Goal: Task Accomplishment & Management: Manage account settings

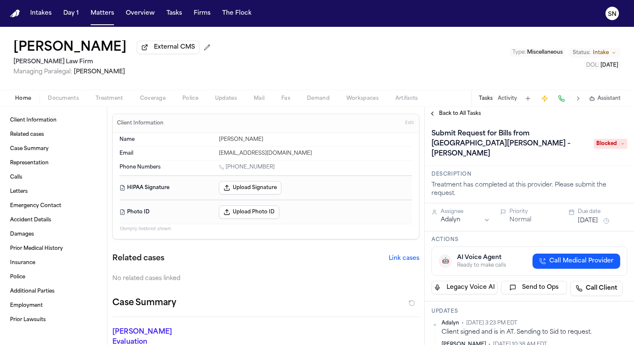
click at [607, 146] on div "Submit Request for Bills from [GEOGRAPHIC_DATA][PERSON_NAME] – [PERSON_NAME]" at bounding box center [529, 144] width 196 height 34
click at [610, 141] on span "Blocked" at bounding box center [611, 144] width 34 height 10
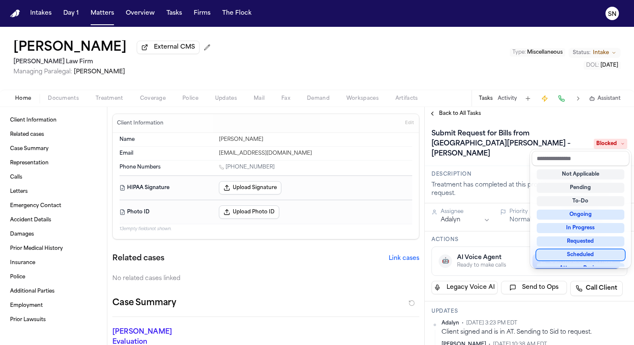
scroll to position [11, 0]
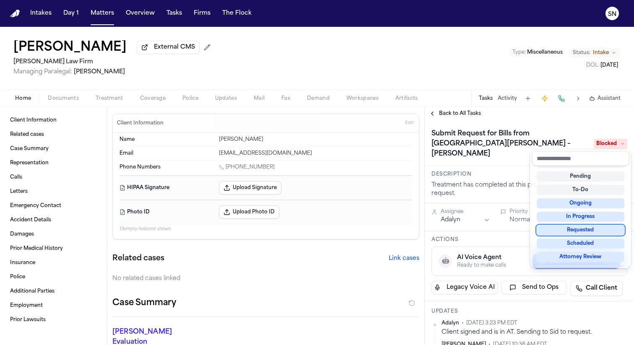
click at [585, 227] on div "Requested" at bounding box center [581, 230] width 88 height 10
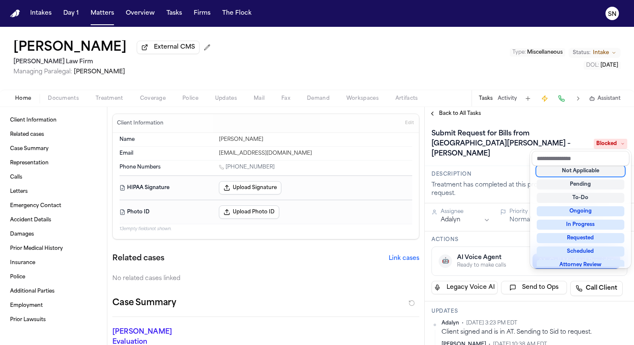
scroll to position [3, 0]
click at [529, 140] on div "Submit Request for Bills from [GEOGRAPHIC_DATA][PERSON_NAME] – [PERSON_NAME] Re…" at bounding box center [529, 144] width 196 height 34
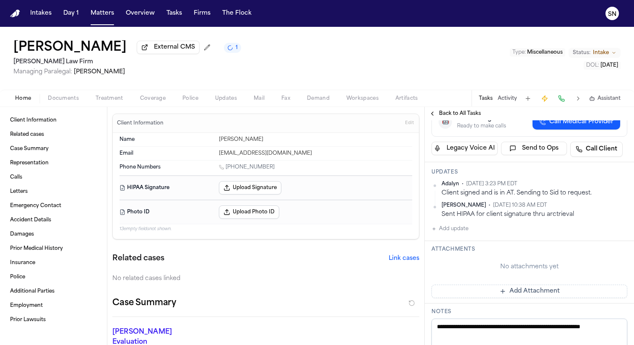
scroll to position [138, 0]
click at [461, 225] on button "Add update" at bounding box center [449, 230] width 37 height 10
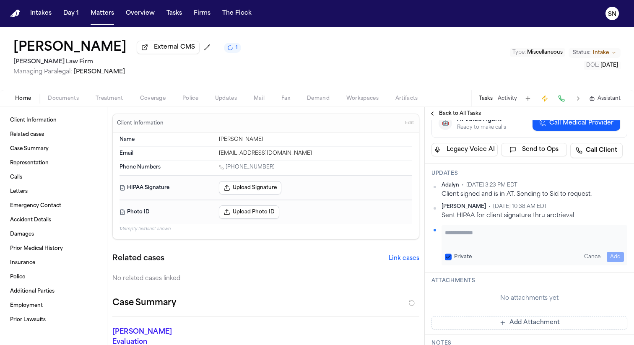
click at [502, 228] on textarea "Add your update" at bounding box center [534, 236] width 179 height 17
paste textarea "**********"
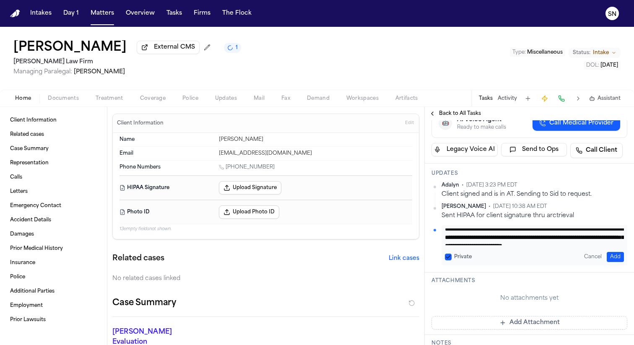
scroll to position [0, 0]
type textarea "**********"
click at [617, 252] on button "Add" at bounding box center [615, 257] width 17 height 10
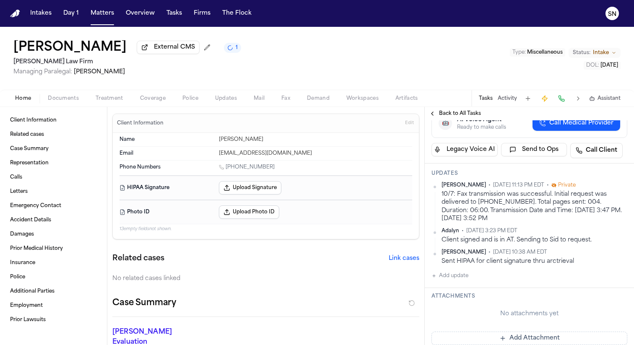
click at [534, 198] on div "10/7: Fax transmission was successful. Initial request was delivered to [PHONE_…" at bounding box center [534, 206] width 186 height 32
click at [623, 176] on html "Intakes Day 1 Matters Overview Tasks Firms The Flock SN [PERSON_NAME] External …" at bounding box center [317, 172] width 634 height 345
click at [610, 187] on div "Edit" at bounding box center [600, 190] width 49 height 12
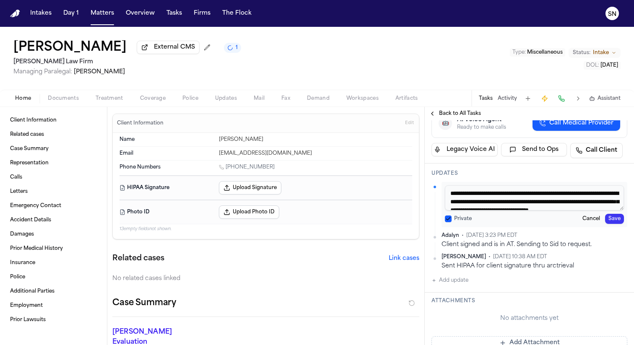
click at [558, 185] on textarea "**********" at bounding box center [534, 197] width 179 height 25
type textarea "**********"
click at [623, 214] on button "Save" at bounding box center [614, 219] width 19 height 10
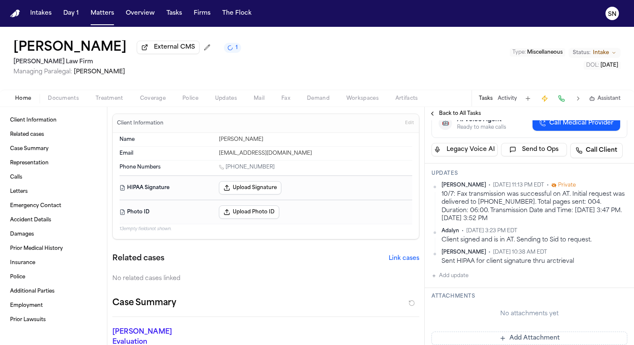
click at [122, 99] on button "Treatment" at bounding box center [109, 98] width 44 height 10
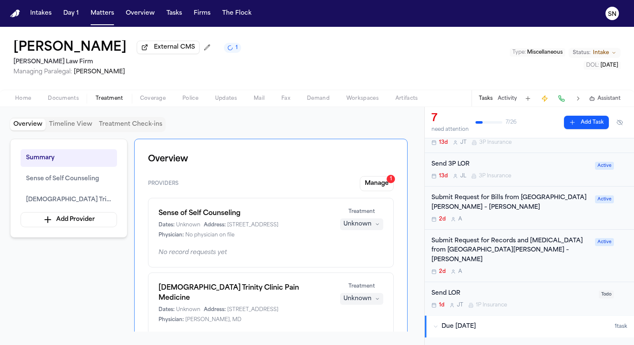
scroll to position [118, 0]
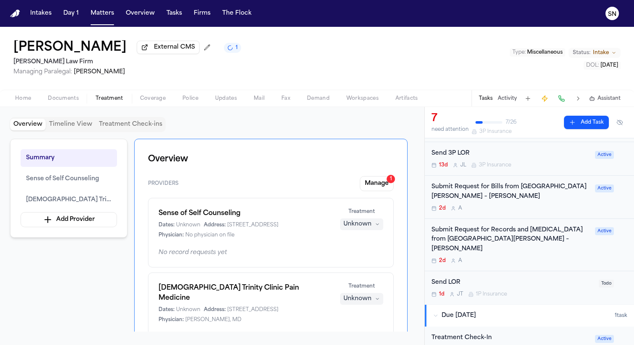
click at [475, 194] on div "Submit Request for Bills from [GEOGRAPHIC_DATA][PERSON_NAME] – [PERSON_NAME]" at bounding box center [510, 191] width 158 height 19
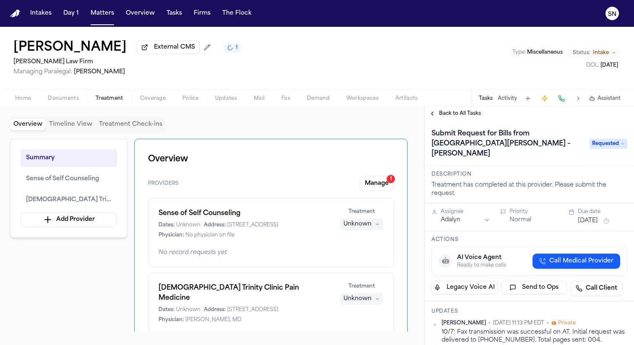
click at [451, 115] on span "Back to All Tasks" at bounding box center [460, 113] width 42 height 7
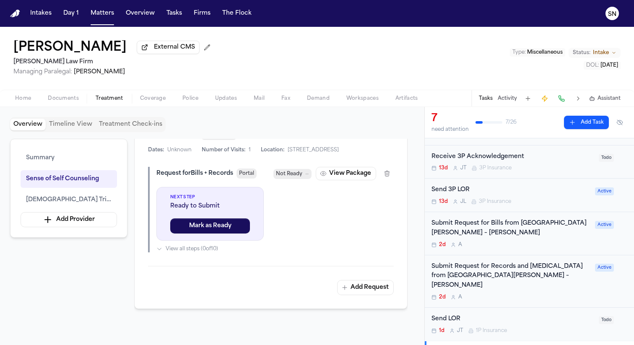
scroll to position [83, 0]
click at [513, 265] on div "Submit Request for Records and [MEDICAL_DATA] from [GEOGRAPHIC_DATA][PERSON_NAM…" at bounding box center [510, 275] width 158 height 29
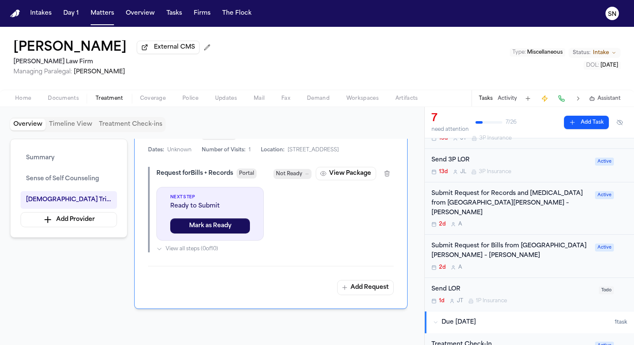
scroll to position [102, 0]
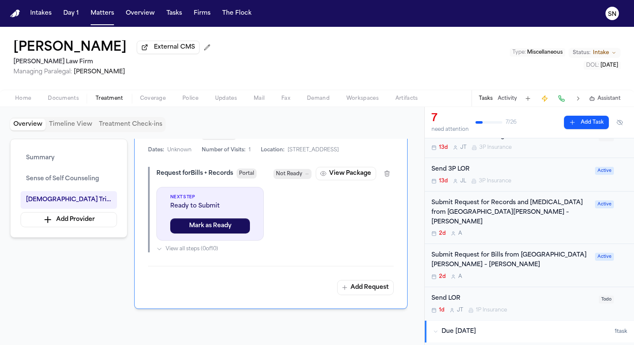
click at [515, 244] on div "Submit Request for Bills from CHRISTUS Mother [PERSON_NAME] Hospital – [PERSON_…" at bounding box center [529, 265] width 209 height 43
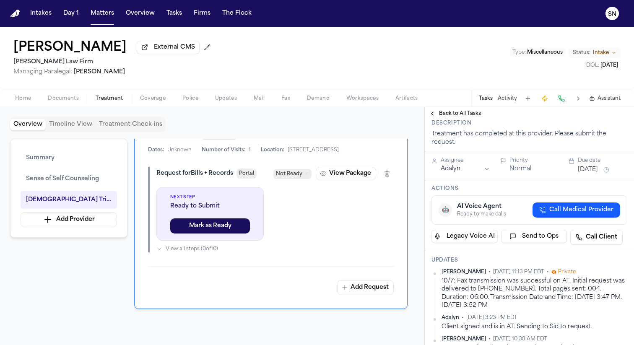
scroll to position [62, 0]
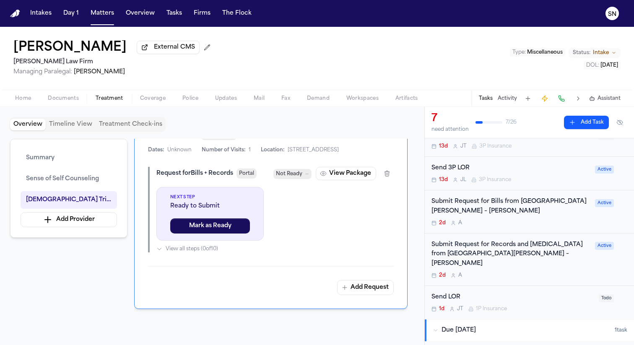
scroll to position [105, 0]
click at [519, 245] on div "Submit Request for Records and [MEDICAL_DATA] from [GEOGRAPHIC_DATA][PERSON_NAM…" at bounding box center [510, 253] width 158 height 29
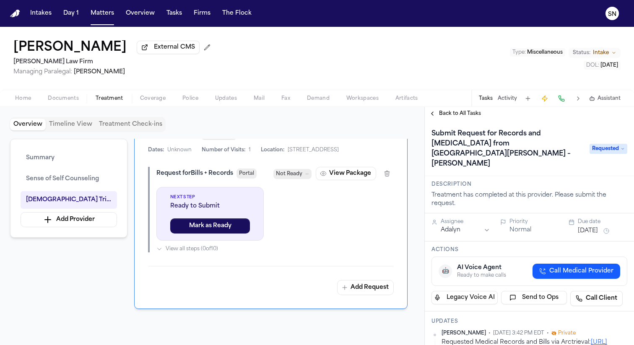
click at [444, 114] on span "Back to All Tasks" at bounding box center [460, 113] width 42 height 7
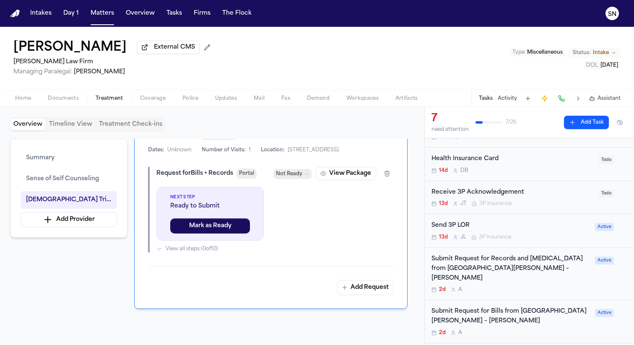
scroll to position [53, 0]
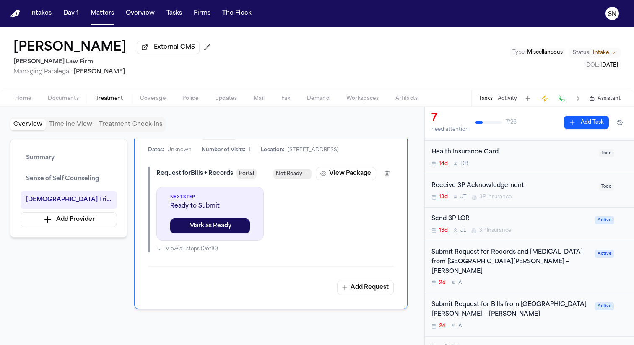
click at [514, 260] on div "Submit Request for Records and [MEDICAL_DATA] from [GEOGRAPHIC_DATA][PERSON_NAM…" at bounding box center [510, 262] width 158 height 29
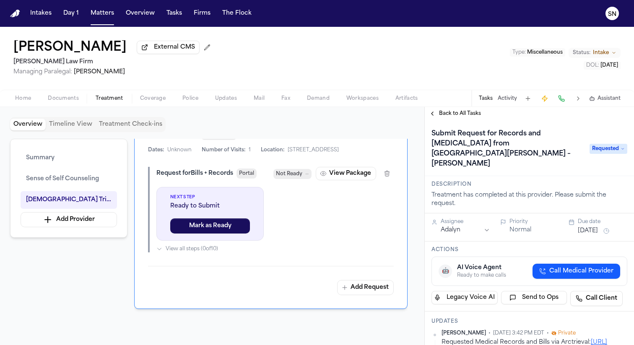
click at [457, 117] on span "Back to All Tasks" at bounding box center [460, 113] width 42 height 7
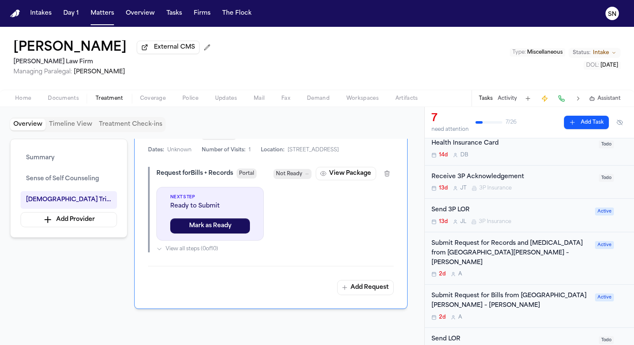
scroll to position [68, 0]
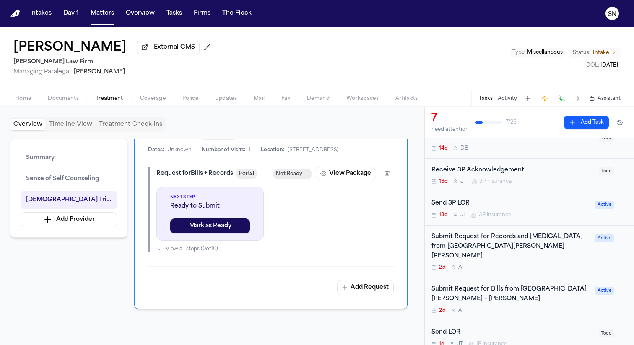
click at [509, 285] on div "Submit Request for Bills from [GEOGRAPHIC_DATA][PERSON_NAME] – [PERSON_NAME]" at bounding box center [510, 294] width 158 height 19
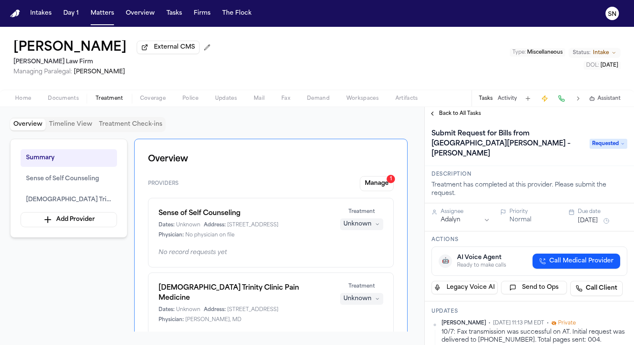
click at [436, 114] on button "Back to All Tasks" at bounding box center [455, 113] width 60 height 7
